Goal: Transaction & Acquisition: Purchase product/service

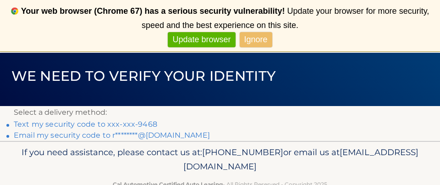
scroll to position [82, 0]
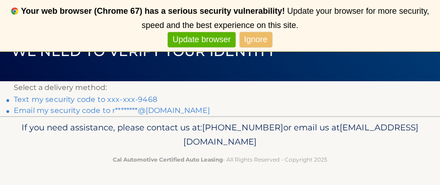
click at [118, 99] on link "Text my security code to xxx-xxx-9468" at bounding box center [86, 99] width 144 height 9
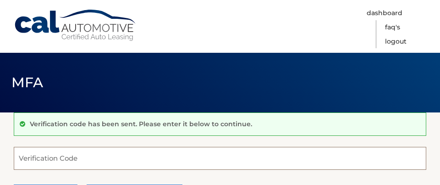
click at [35, 155] on input "Verification Code" at bounding box center [220, 158] width 413 height 23
type input "534308"
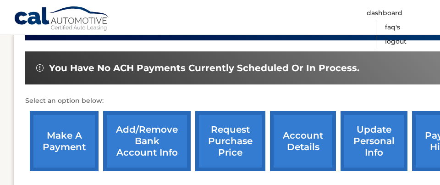
scroll to position [272, 0]
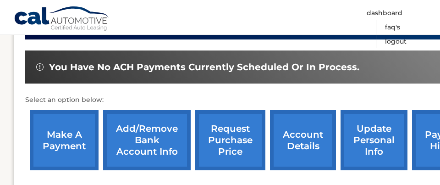
click at [43, 133] on link "make a payment" at bounding box center [64, 140] width 69 height 60
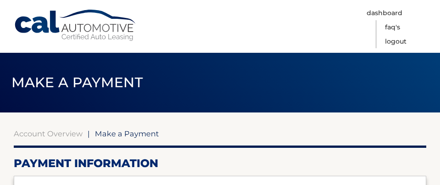
select select "OTg2Y2Y0NWItYjE4MS00YmE5LTkzYzItMmFlYjg5OTlkYThk"
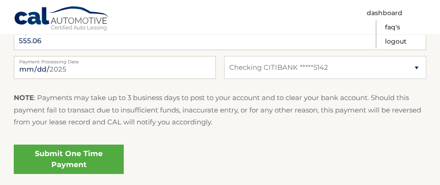
scroll to position [439, 0]
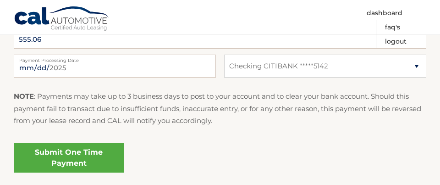
click at [86, 148] on link "Submit One Time Payment" at bounding box center [69, 157] width 110 height 29
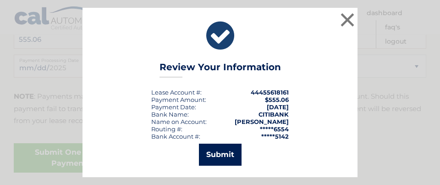
click at [209, 151] on button "Submit" at bounding box center [220, 155] width 43 height 22
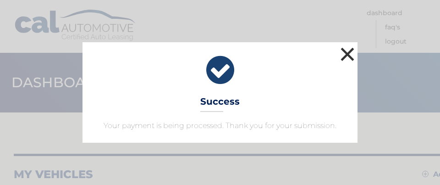
click at [346, 51] on button "×" at bounding box center [347, 54] width 18 height 18
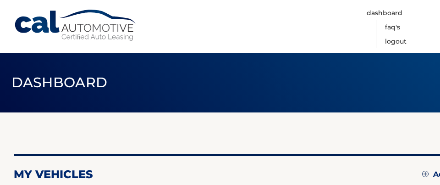
click at [106, 29] on link "Cal Automotive" at bounding box center [76, 25] width 124 height 33
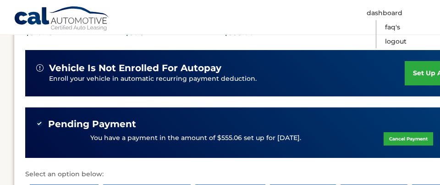
scroll to position [215, 0]
